Goal: Task Accomplishment & Management: Use online tool/utility

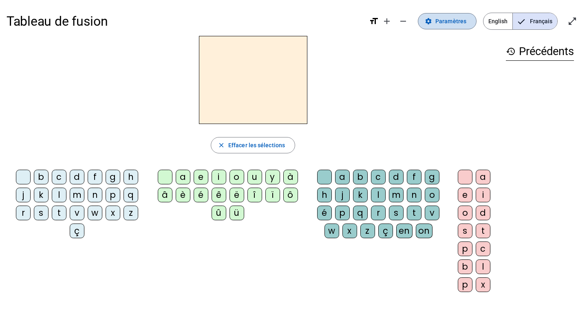
click at [432, 22] on mat-icon "settings" at bounding box center [427, 21] width 7 height 7
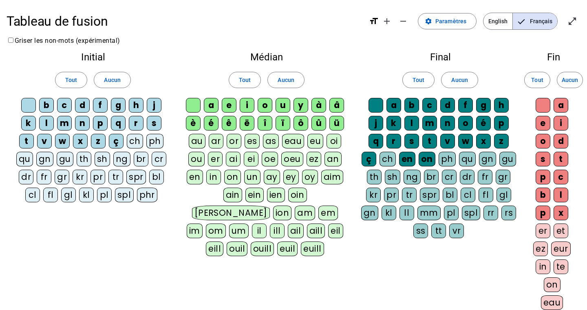
click at [198, 157] on div "ou" at bounding box center [196, 159] width 16 height 15
click at [543, 127] on div "e" at bounding box center [542, 123] width 15 height 15
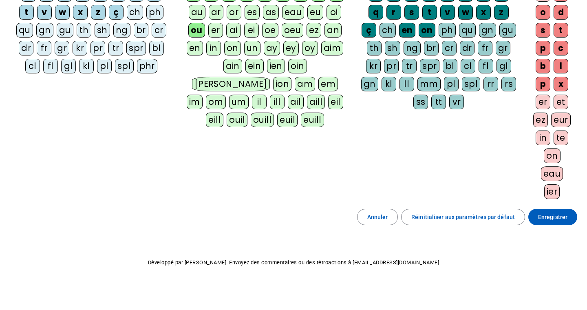
scroll to position [129, 0]
click at [545, 215] on span "Enregistrer" at bounding box center [552, 216] width 29 height 10
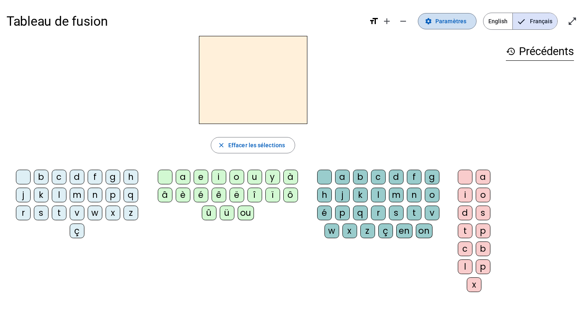
click at [427, 19] on mat-icon "settings" at bounding box center [427, 21] width 7 height 7
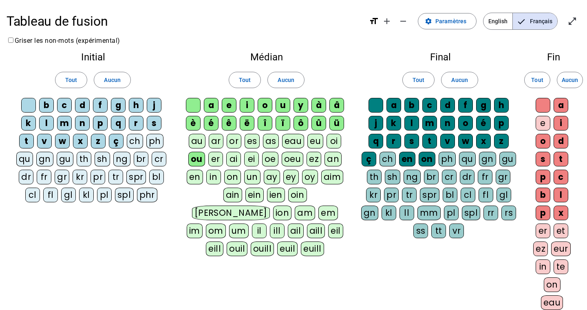
scroll to position [129, 0]
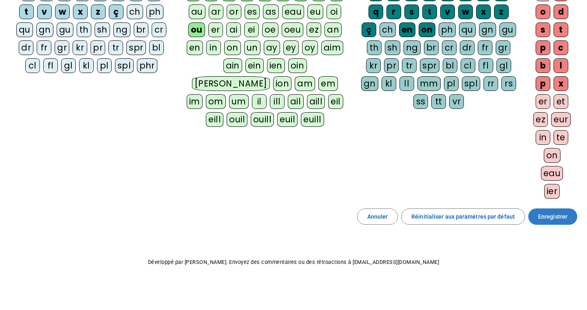
click at [547, 215] on span "Enregistrer" at bounding box center [552, 216] width 29 height 10
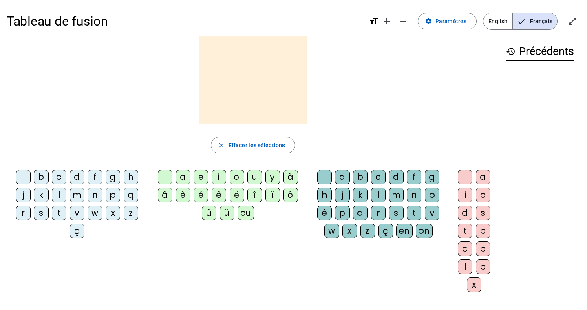
click at [79, 212] on div "v" at bounding box center [77, 212] width 15 height 15
click at [246, 210] on div "ou" at bounding box center [245, 212] width 16 height 15
click at [395, 209] on div "s" at bounding box center [396, 212] width 15 height 15
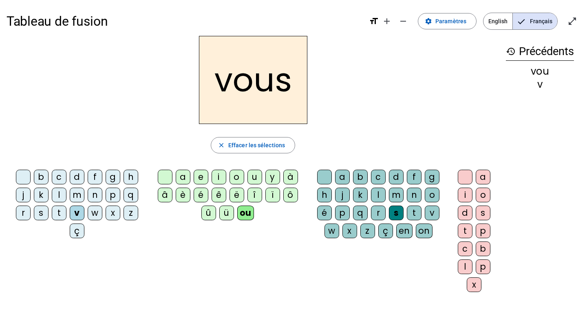
click at [56, 210] on div "t" at bounding box center [59, 212] width 15 height 15
click at [45, 212] on div "s" at bounding box center [41, 212] width 15 height 15
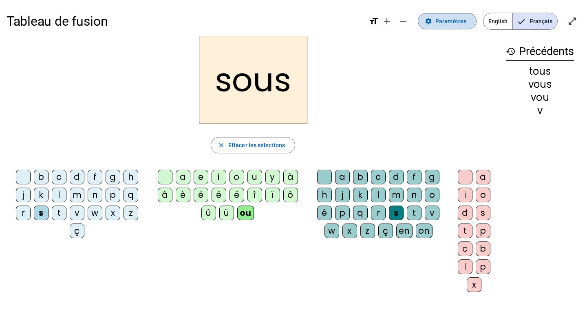
click at [439, 20] on span "Paramètres" at bounding box center [450, 21] width 31 height 10
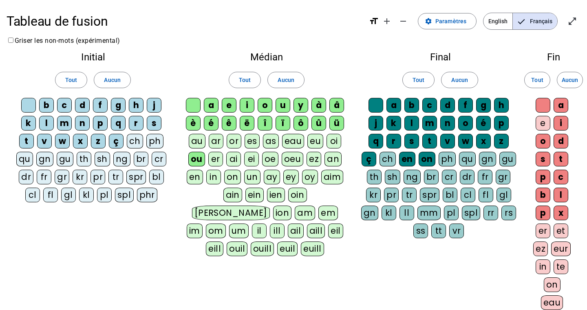
scroll to position [129, 0]
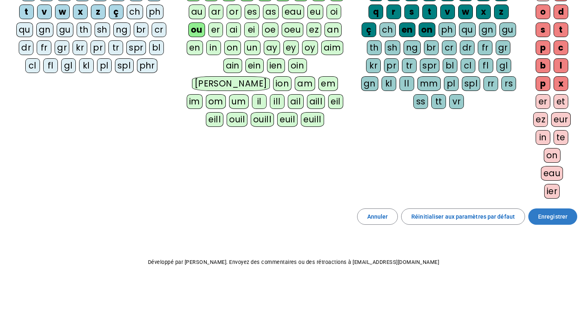
click at [551, 215] on span "Enregistrer" at bounding box center [552, 216] width 29 height 10
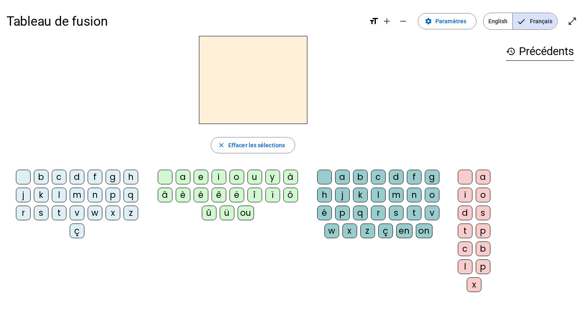
click at [44, 212] on div "s" at bounding box center [41, 212] width 15 height 15
click at [247, 213] on div "ou" at bounding box center [245, 212] width 16 height 15
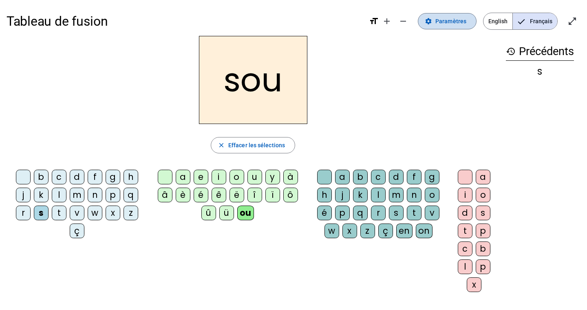
click at [455, 21] on span "Paramètres" at bounding box center [450, 21] width 31 height 10
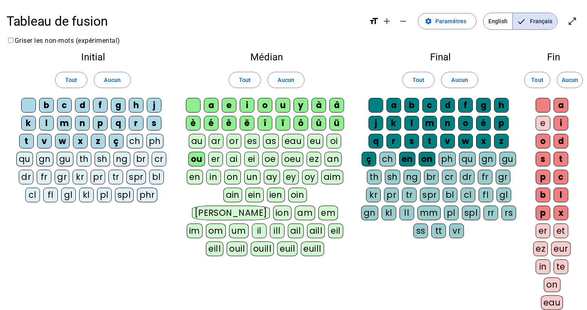
click at [543, 122] on div "e" at bounding box center [542, 123] width 15 height 15
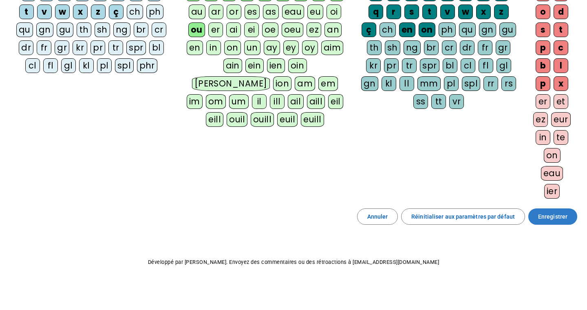
click at [546, 216] on span "Enregistrer" at bounding box center [552, 216] width 29 height 10
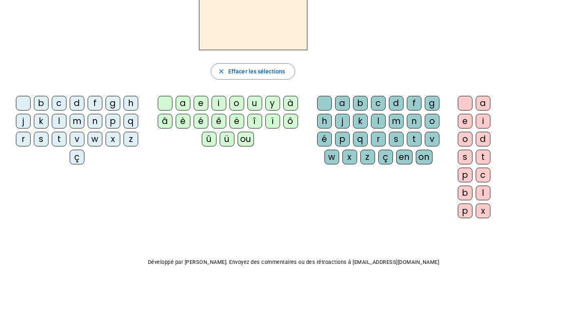
click at [459, 119] on div "e" at bounding box center [464, 121] width 15 height 15
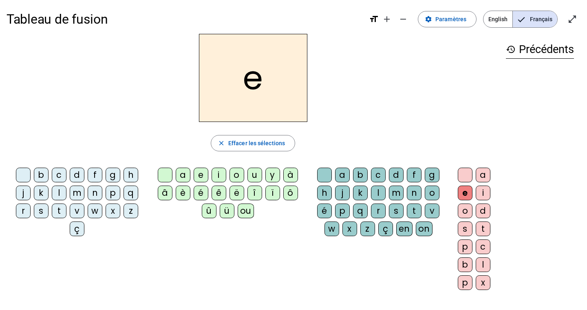
scroll to position [2, 0]
click at [258, 138] on span "Effacer les sélections" at bounding box center [256, 143] width 57 height 10
click at [41, 209] on div "s" at bounding box center [41, 210] width 15 height 15
click at [245, 209] on div "ou" at bounding box center [245, 210] width 16 height 15
click at [466, 189] on div "e" at bounding box center [464, 192] width 15 height 15
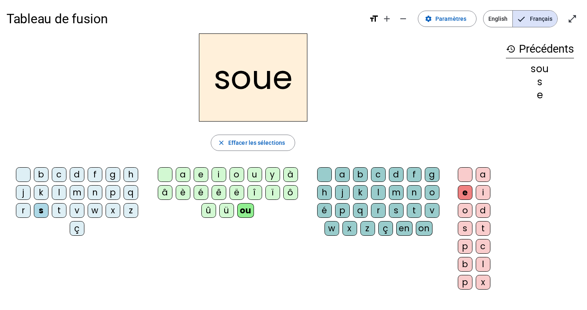
click at [341, 209] on div "p" at bounding box center [342, 210] width 15 height 15
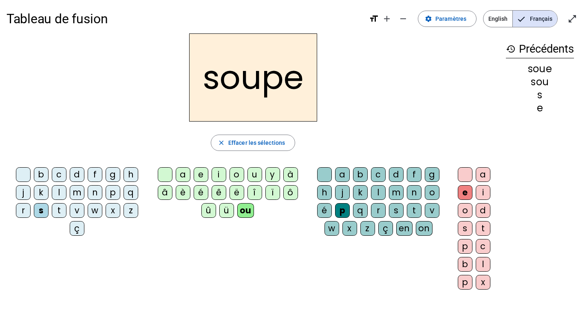
click at [55, 174] on div "c" at bounding box center [59, 174] width 15 height 15
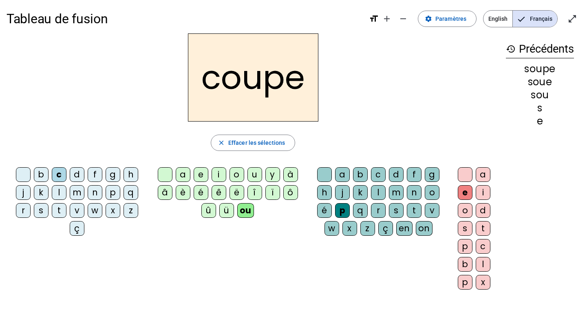
click at [418, 207] on div "t" at bounding box center [414, 210] width 15 height 15
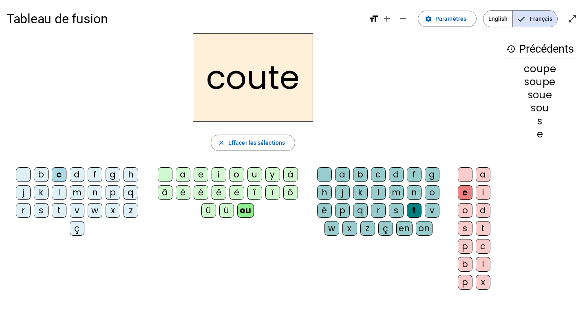
click at [393, 174] on div "d" at bounding box center [396, 174] width 15 height 15
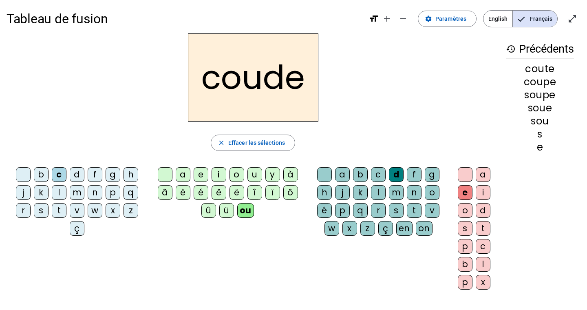
click at [40, 174] on div "b" at bounding box center [41, 174] width 15 height 15
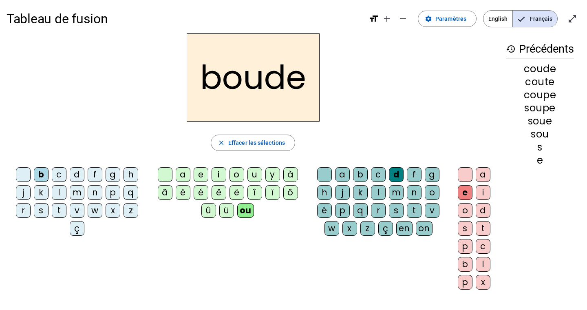
click at [413, 207] on div "t" at bounding box center [414, 210] width 15 height 15
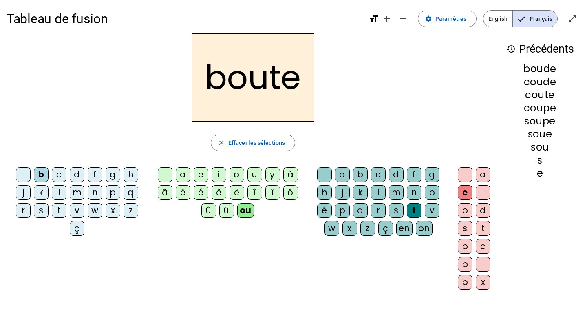
click at [57, 211] on div "t" at bounding box center [59, 210] width 15 height 15
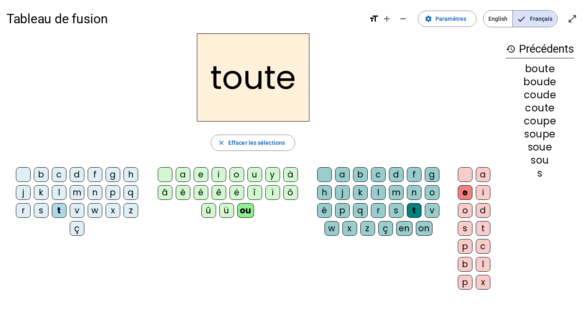
click at [22, 213] on div "r" at bounding box center [23, 210] width 15 height 15
click at [430, 172] on div "g" at bounding box center [431, 174] width 15 height 15
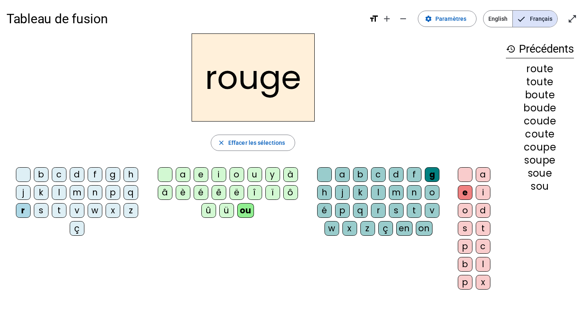
click at [40, 174] on div "b" at bounding box center [41, 174] width 15 height 15
